Goal: Task Accomplishment & Management: Use online tool/utility

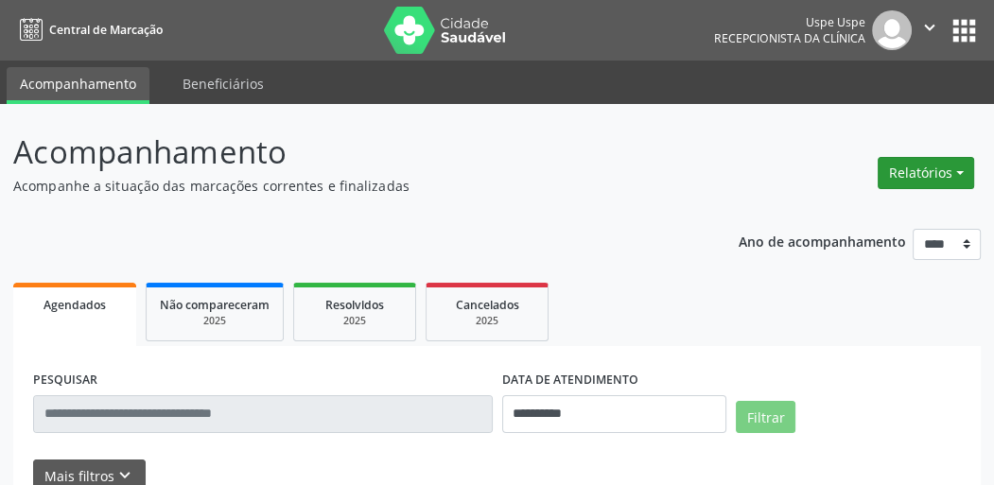
click at [937, 160] on button "Relatórios" at bounding box center [926, 173] width 97 height 32
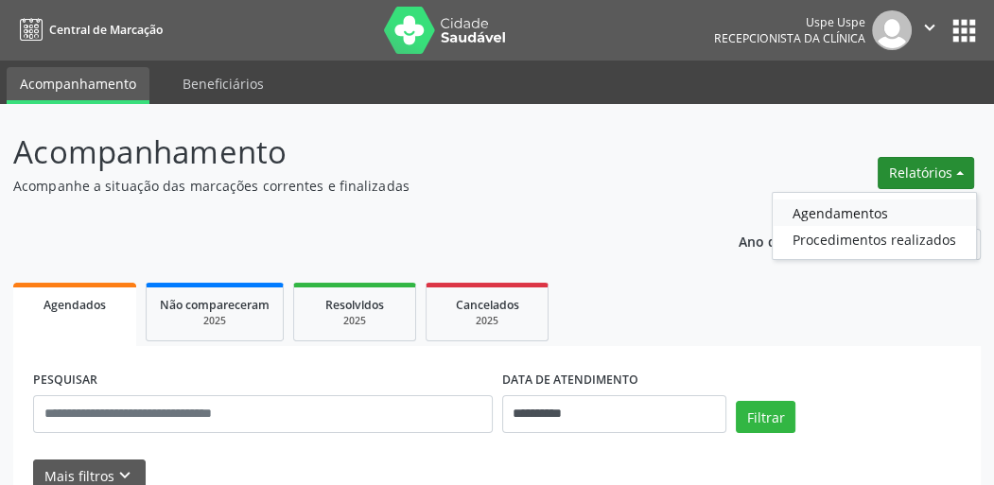
click at [855, 209] on link "Agendamentos" at bounding box center [874, 213] width 203 height 26
select select "*"
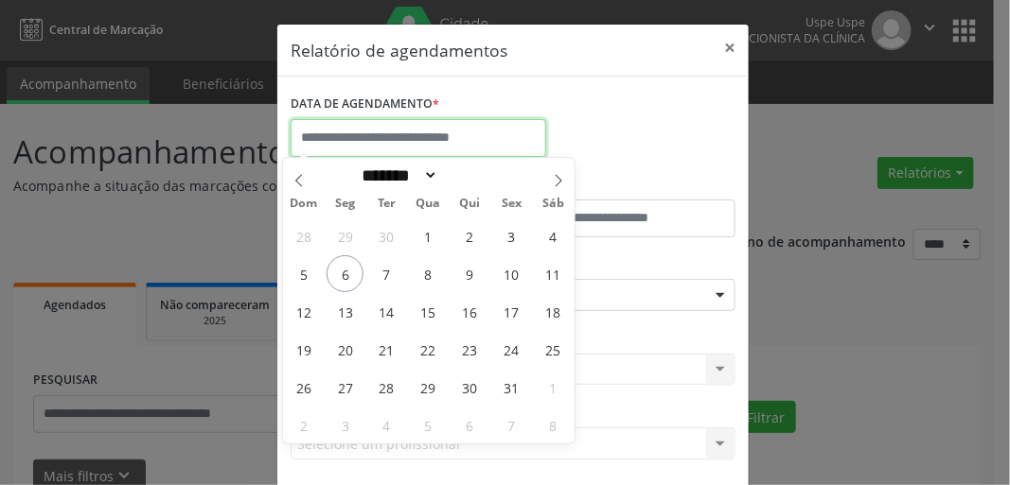
click at [396, 128] on input "text" at bounding box center [417, 138] width 255 height 38
click at [337, 276] on span "6" at bounding box center [344, 273] width 37 height 37
type input "**********"
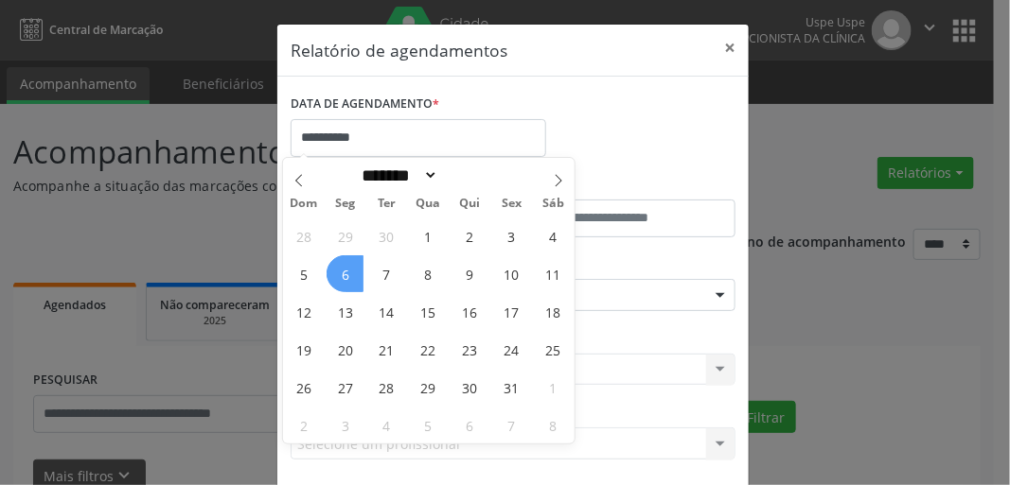
click at [337, 275] on span "6" at bounding box center [344, 273] width 37 height 37
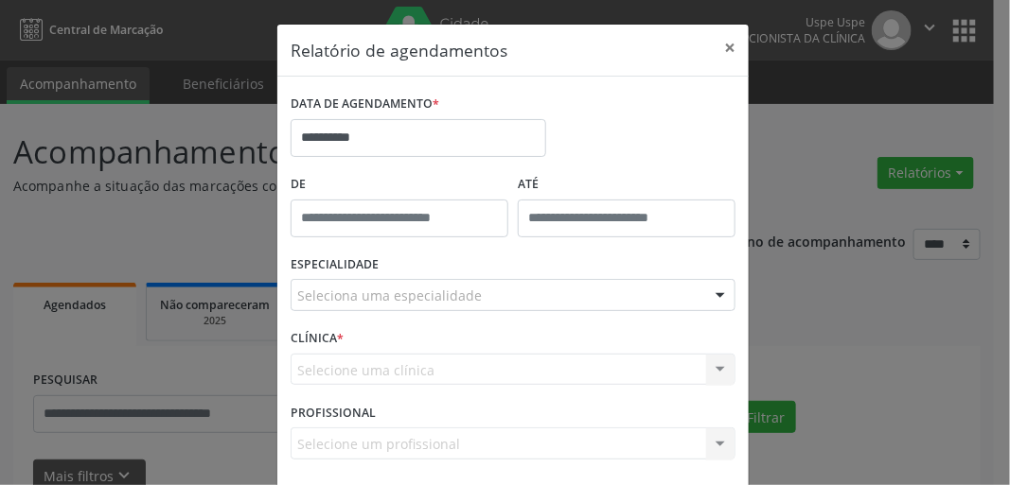
scroll to position [82, 0]
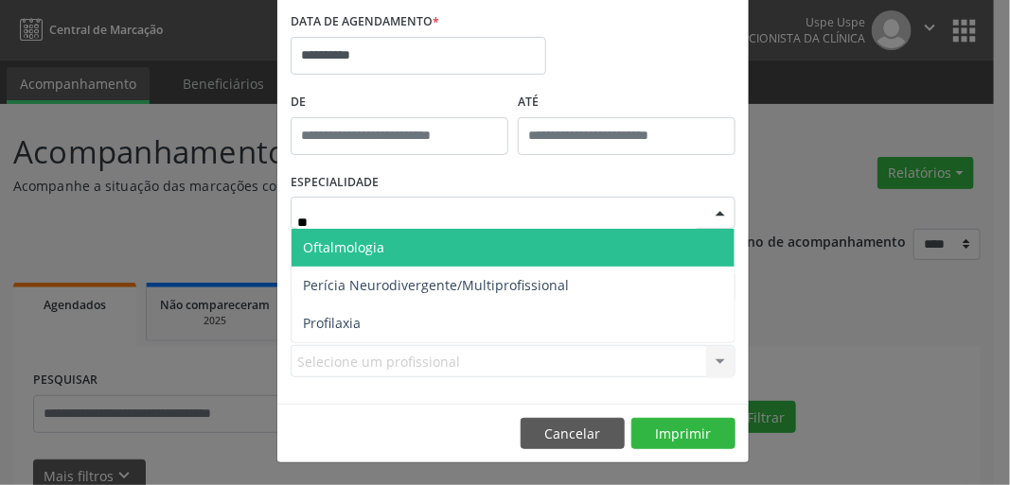
type input "***"
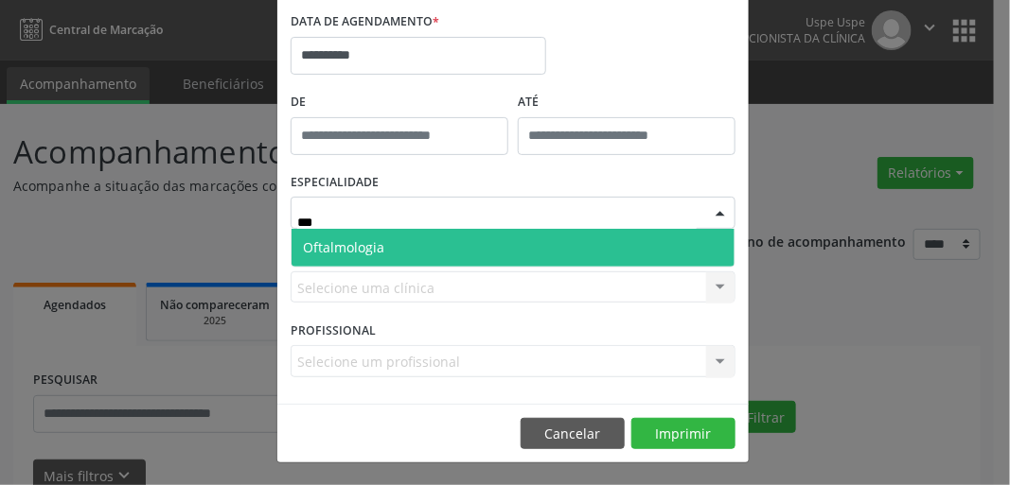
drag, startPoint x: 400, startPoint y: 243, endPoint x: 431, endPoint y: 260, distance: 34.7
click at [404, 242] on span "Oftalmologia" at bounding box center [512, 248] width 443 height 38
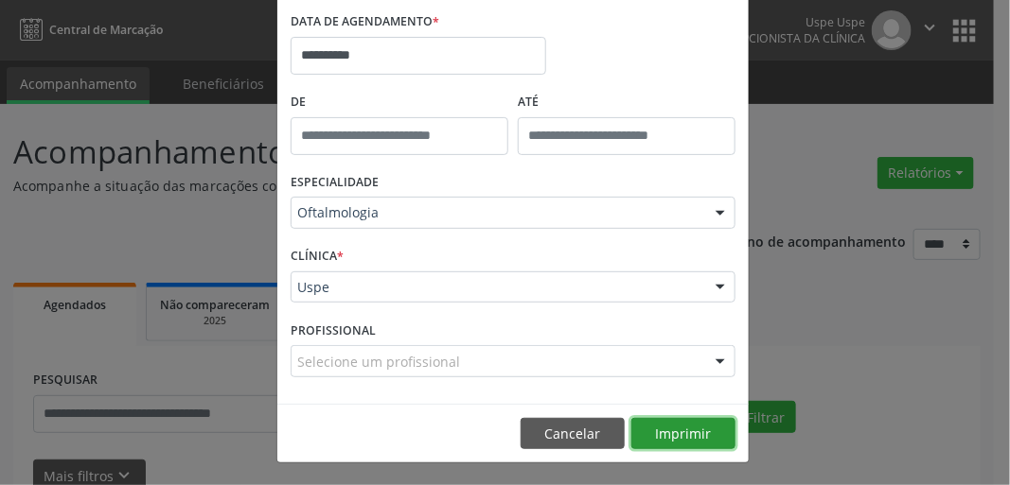
click at [645, 428] on button "Imprimir" at bounding box center [683, 434] width 104 height 32
